Goal: Task Accomplishment & Management: Complete application form

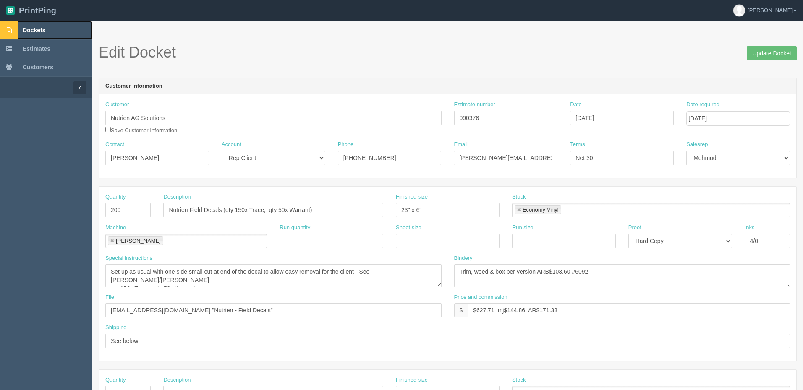
click at [70, 30] on link "Dockets" at bounding box center [46, 30] width 92 height 18
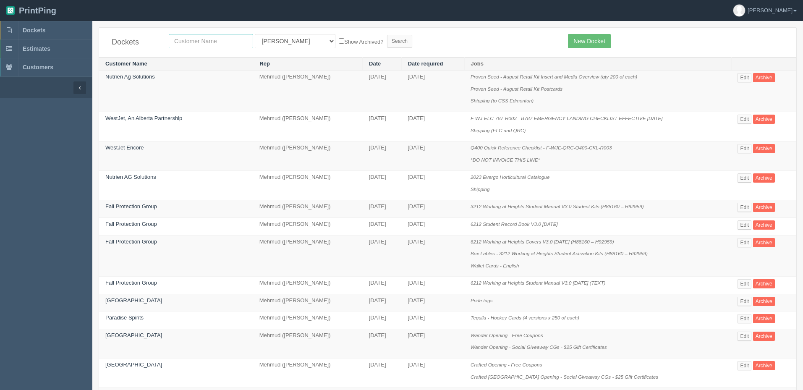
click at [198, 41] on input "text" at bounding box center [211, 41] width 84 height 14
type input "alberta views"
click at [387, 35] on input "Search" at bounding box center [399, 41] width 25 height 13
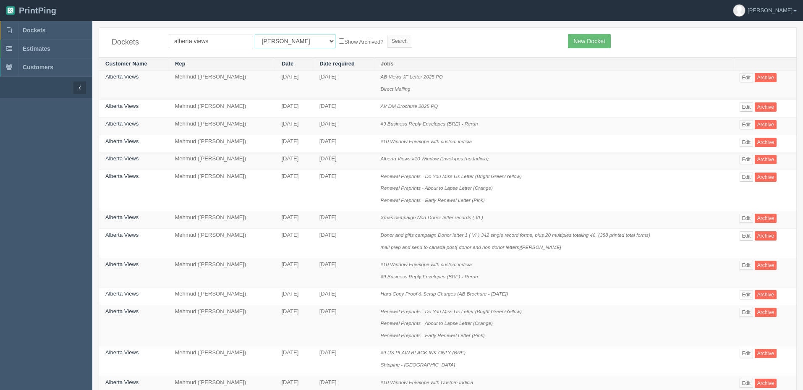
click at [275, 40] on select "All Users Ali Ali Test 1 Aly Amy Ankit Arif Brandon Dan France Greg Jim Mark Ma…" at bounding box center [295, 41] width 81 height 14
select select "8"
click at [255, 34] on select "All Users Ali Ali Test 1 Aly Amy Ankit Arif Brandon Dan France Greg Jim Mark Ma…" at bounding box center [295, 41] width 81 height 14
click at [387, 39] on input "Search" at bounding box center [399, 41] width 25 height 13
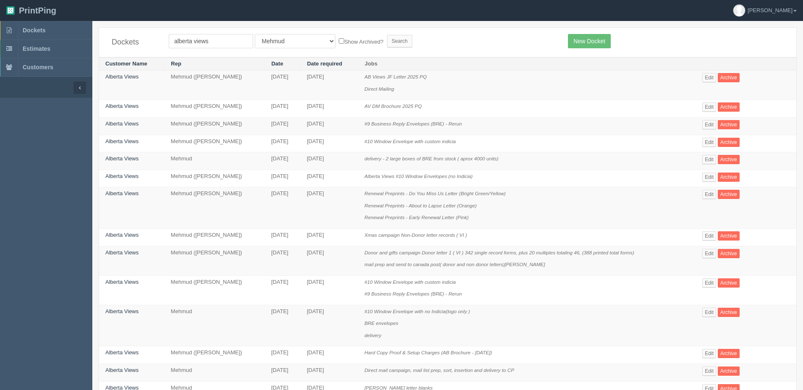
scroll to position [42, 0]
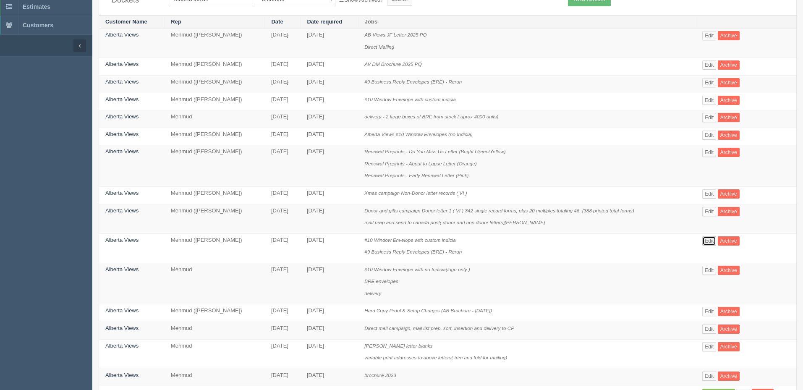
click at [713, 239] on link "Edit" at bounding box center [709, 240] width 14 height 9
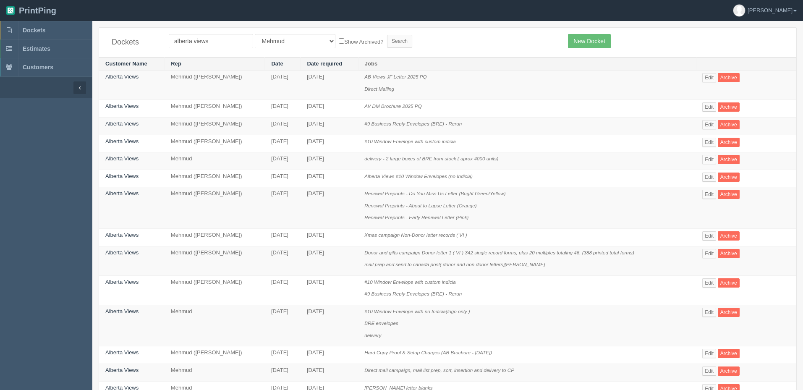
scroll to position [42, 0]
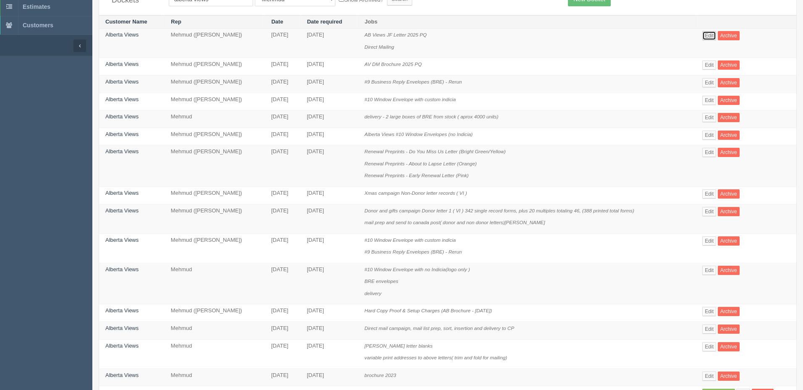
click at [712, 37] on link "Edit" at bounding box center [709, 35] width 14 height 9
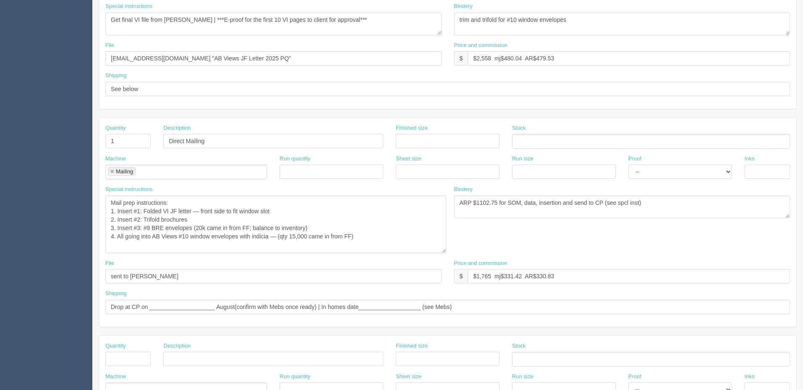
drag, startPoint x: 439, startPoint y: 216, endPoint x: 445, endPoint y: 264, distance: 48.6
click at [444, 253] on textarea "Mail prep instructions: 1. Insert #1: Folded VI JF letter — front side to fit w…" at bounding box center [275, 224] width 341 height 57
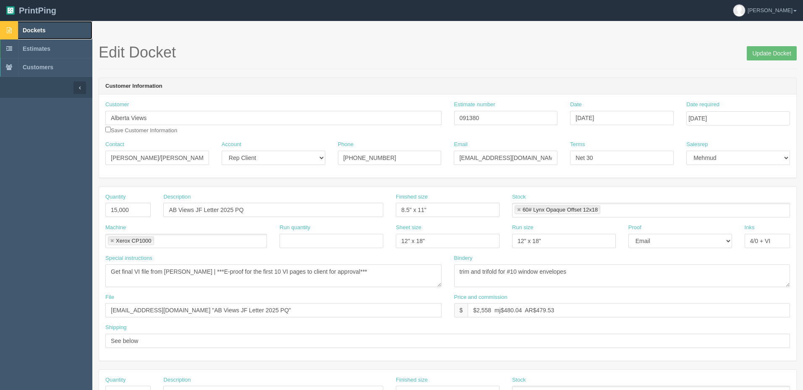
click at [50, 30] on link "Dockets" at bounding box center [46, 30] width 92 height 18
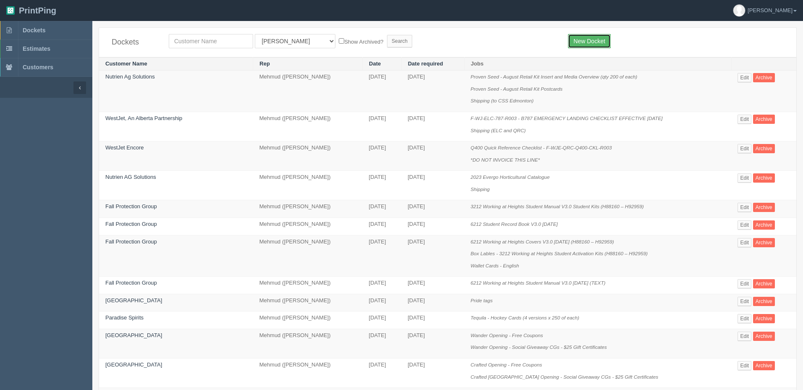
click at [582, 42] on link "New Docket" at bounding box center [589, 41] width 42 height 14
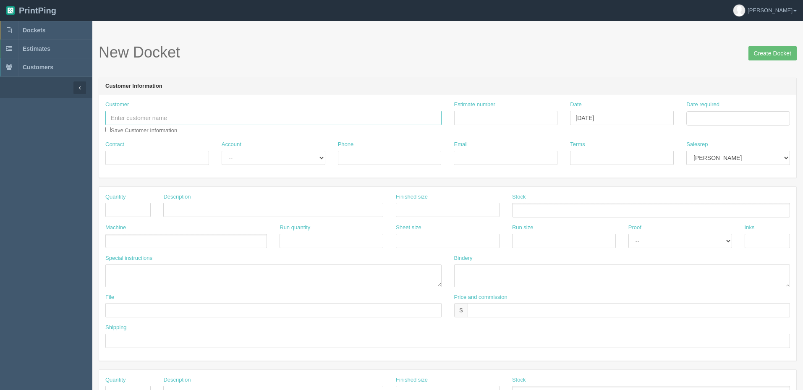
click at [217, 115] on input "text" at bounding box center [273, 118] width 336 height 14
type input "Alberta Views"
type input "Sarah wester"
type input "403-243-5334"
type input "sarahw@albertaviews.ab.ca"
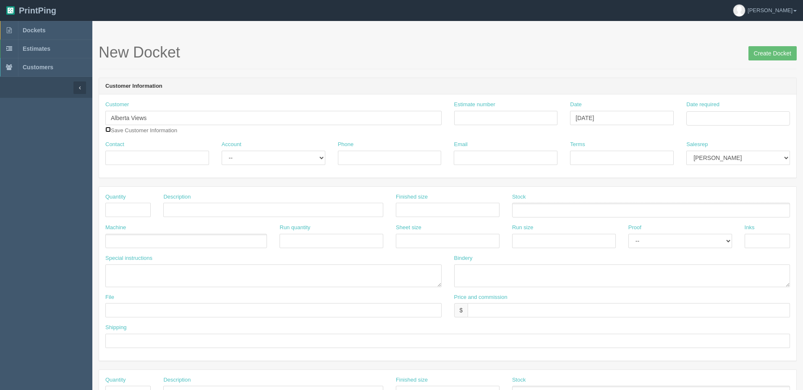
type input "Net 30"
click at [128, 207] on input "text" at bounding box center [127, 210] width 45 height 14
type input "24"
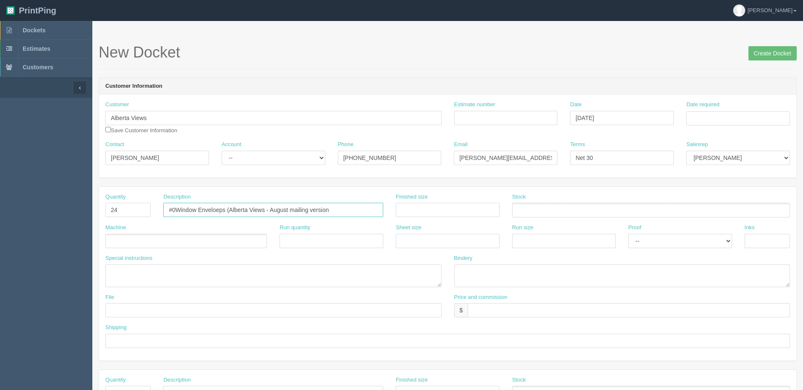
type input "#0Window Enveloeps (Alberta Views - August mailing version"
type input "0"
click at [362, 211] on input "#0Window Enveloeps (Alberta Views - August mailing version" at bounding box center [273, 210] width 220 height 14
type input "#0Window Enveloeps (Alberta Views - August mailing version)"
type input "4.125" x 9.5""
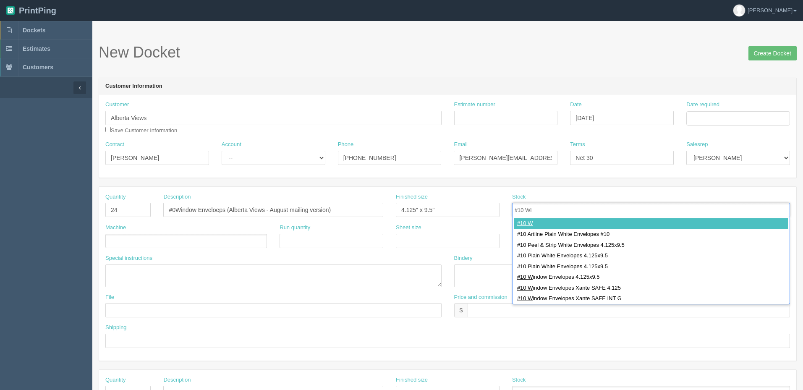
type input "#10 Win"
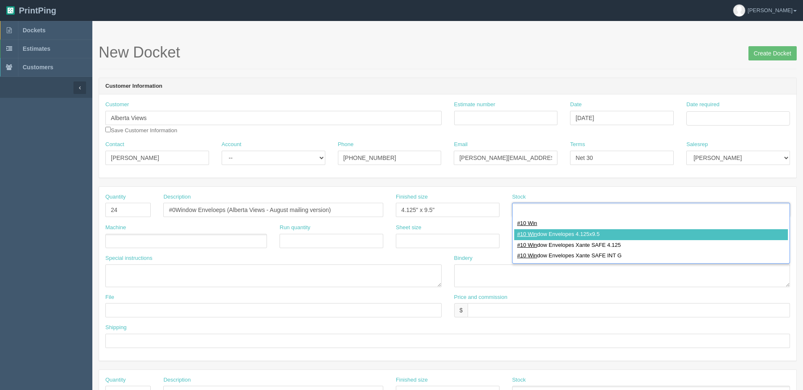
type input "#10 Window Envelopes 4.125x9.5"
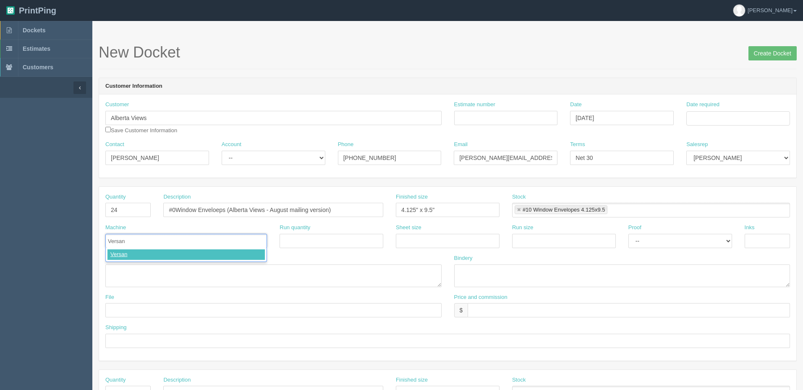
type input "Versant"
select select "Hard Copy"
click at [628, 234] on select "-- Email Hard Copy" at bounding box center [680, 241] width 104 height 14
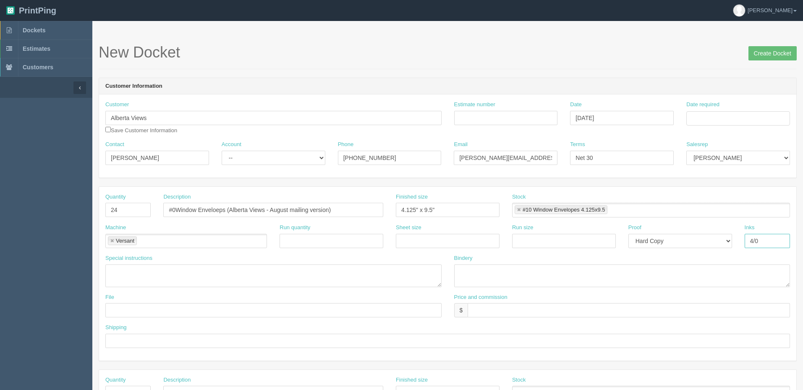
type input "4/0"
type textarea "4/0"
type textarea "to Gerry"
type textarea "for mialing (15k, short qty 24 from FF)"
click at [384, 307] on input "text" at bounding box center [273, 310] width 336 height 14
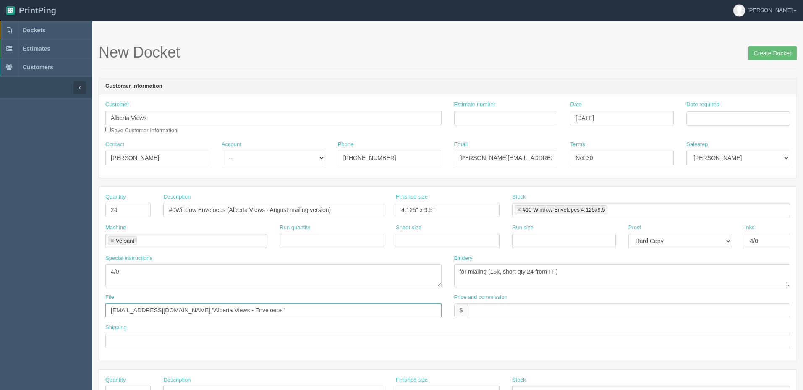
type input "files@allrush.ca "Alberta Views - Enveloeps""
click at [504, 309] on input "$0 -mj$" at bounding box center [628, 310] width 322 height 14
paste input "30.53"
type input "$0 -mj$30.53 -AR$30.53"
type input "T"
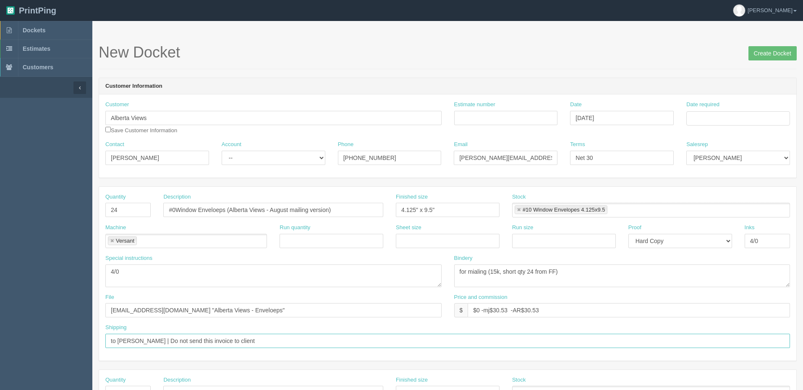
type input "to Gerry | Do not send this invoice to client"
drag, startPoint x: 149, startPoint y: 157, endPoint x: 3, endPoint y: 153, distance: 146.5
click at [3, 153] on section "Dockets Estimates Customers" at bounding box center [401, 391] width 803 height 741
drag, startPoint x: 380, startPoint y: 157, endPoint x: 368, endPoint y: 154, distance: 11.9
click at [261, 157] on div "Contact Account -- Existing Client Allrush Client Rep Client Phone 403-243-5334…" at bounding box center [447, 156] width 697 height 31
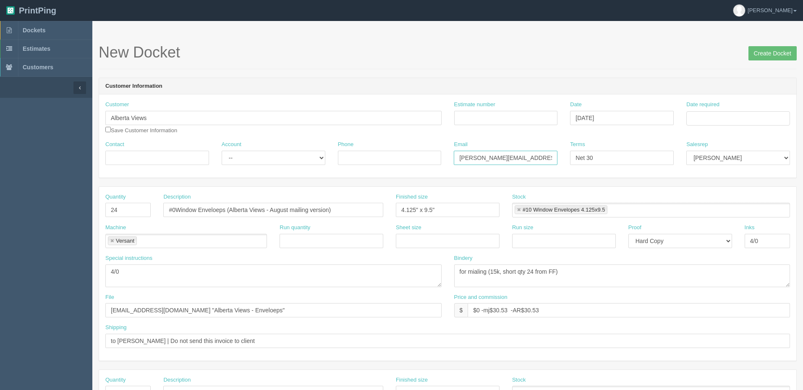
drag, startPoint x: 547, startPoint y: 157, endPoint x: 372, endPoint y: 157, distance: 175.0
click at [347, 160] on div "Contact Account -- Existing Client Allrush Client Rep Client Phone Email sarahw…" at bounding box center [447, 156] width 697 height 31
click at [503, 113] on input "Estimate number" at bounding box center [506, 118] width 104 height 14
type input "092236"
click at [740, 211] on td "28" at bounding box center [739, 211] width 11 height 12
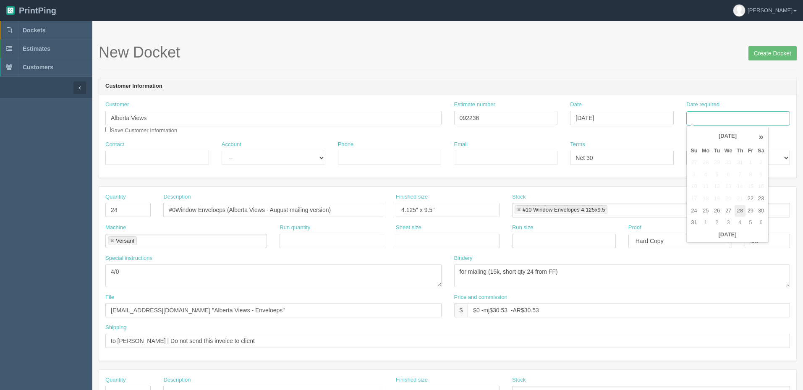
type input "[DATE]"
click at [644, 64] on div "New Docket Create Docket" at bounding box center [448, 56] width 698 height 25
drag, startPoint x: 637, startPoint y: 159, endPoint x: 503, endPoint y: 159, distance: 134.7
click at [503, 159] on div "Contact Account -- Existing Client Allrush Client Rep Client Phone Email Terms …" at bounding box center [447, 156] width 697 height 31
select select "8"
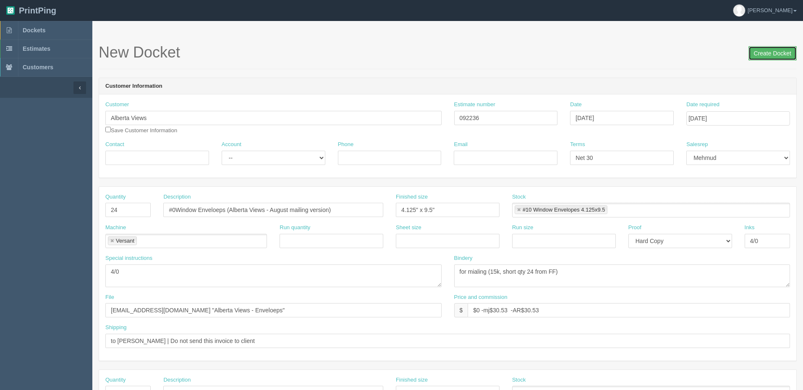
click at [762, 56] on input "Create Docket" at bounding box center [772, 53] width 48 height 14
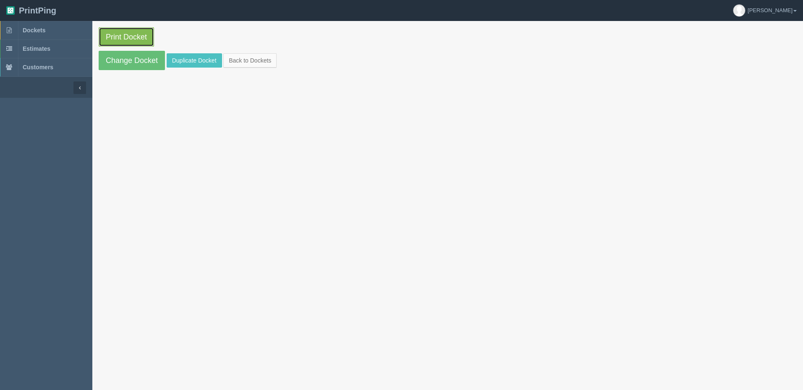
click at [145, 36] on link "Print Docket" at bounding box center [126, 36] width 55 height 19
click at [34, 30] on span "Dockets" at bounding box center [34, 30] width 23 height 7
